Goal: Task Accomplishment & Management: Manage account settings

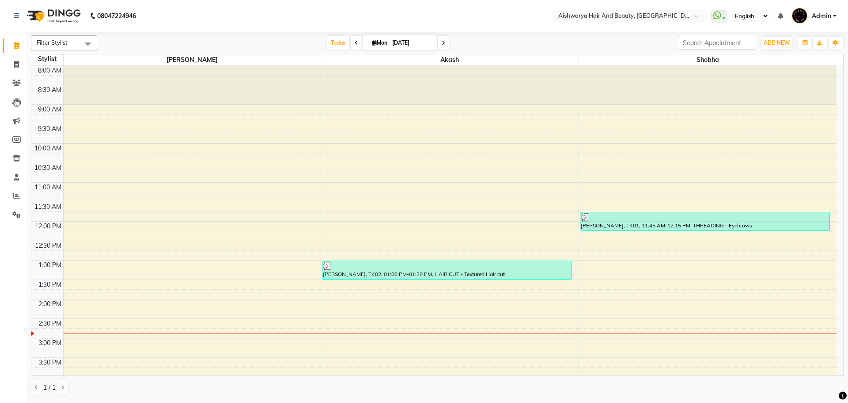
scroll to position [133, 0]
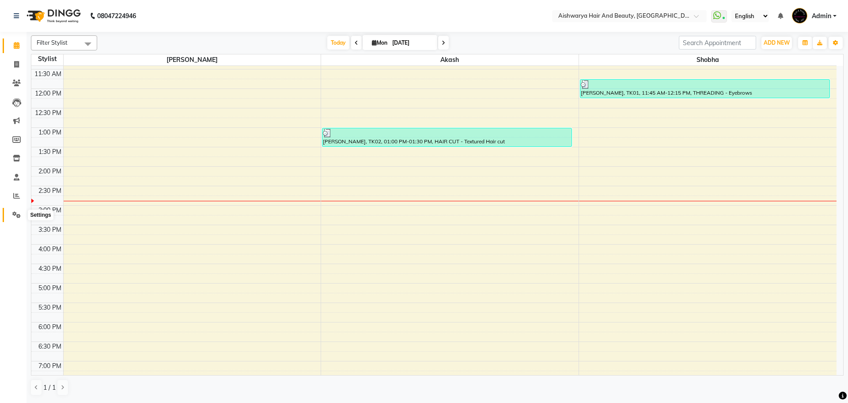
click at [19, 214] on icon at bounding box center [16, 214] width 8 height 7
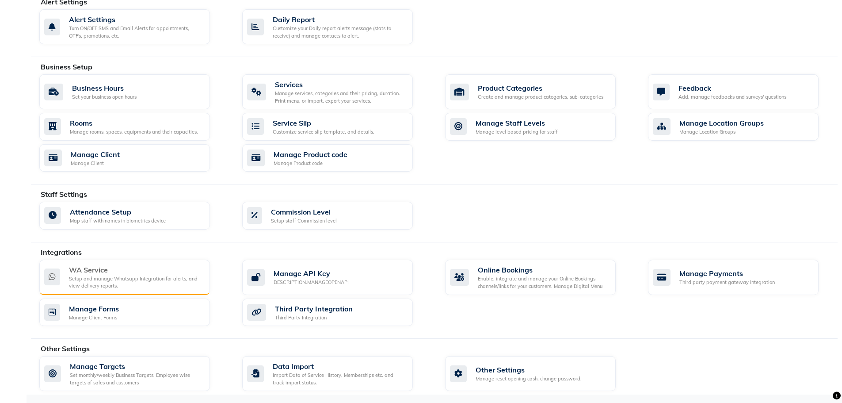
scroll to position [255, 0]
click at [147, 277] on div "Setup and manage Whatsapp Integration for alerts, and view delivery reports." at bounding box center [136, 281] width 134 height 15
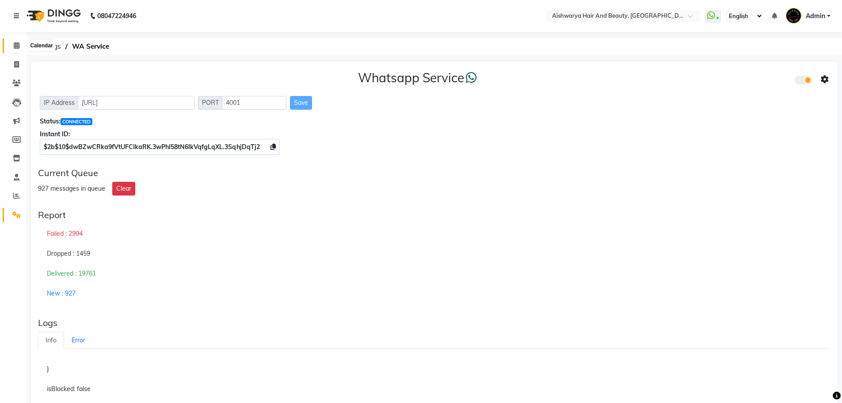
click at [14, 47] on icon at bounding box center [17, 45] width 6 height 7
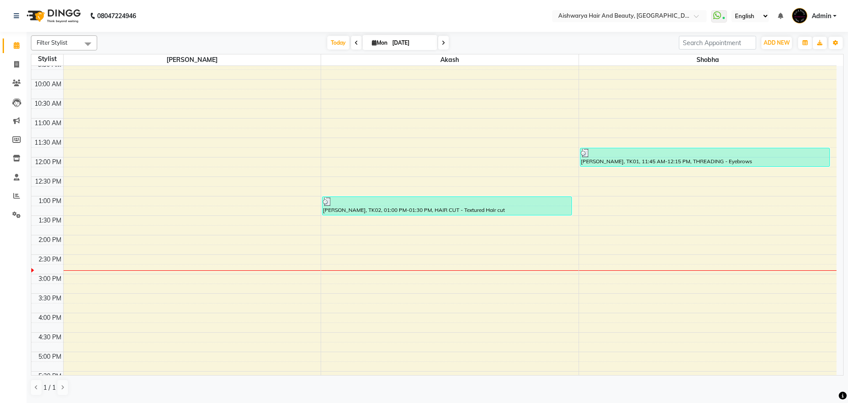
scroll to position [44, 0]
